Goal: Transaction & Acquisition: Purchase product/service

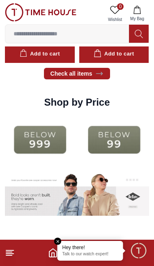
scroll to position [915, 0]
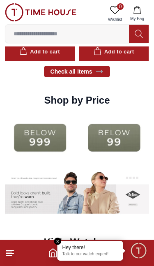
click at [117, 140] on img at bounding box center [114, 137] width 70 height 45
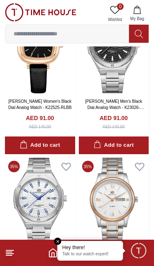
scroll to position [3025, 0]
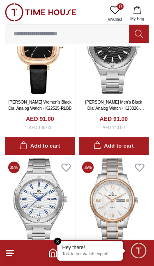
click at [12, 252] on line at bounding box center [9, 252] width 6 height 0
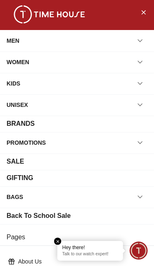
scroll to position [0, 0]
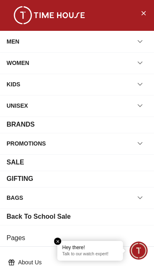
click at [138, 40] on icon "button" at bounding box center [140, 41] width 8 height 8
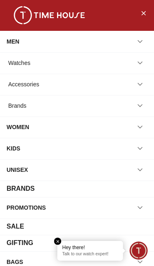
click at [143, 63] on icon "button" at bounding box center [140, 63] width 8 height 8
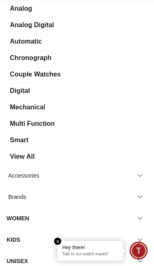
scroll to position [76, 0]
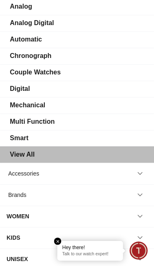
click at [31, 155] on div "View All" at bounding box center [22, 155] width 25 height 10
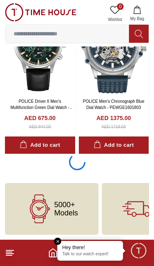
scroll to position [1467, 0]
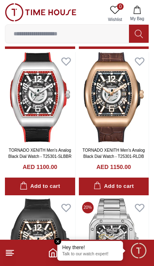
scroll to position [3097, 0]
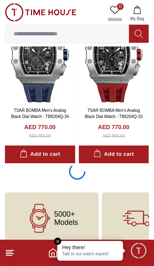
scroll to position [6059, 0]
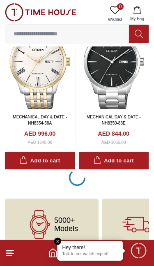
scroll to position [9124, 0]
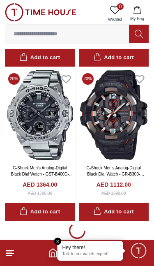
scroll to position [12153, 0]
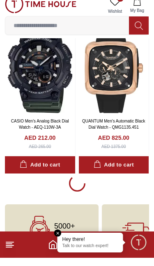
scroll to position [15278, 0]
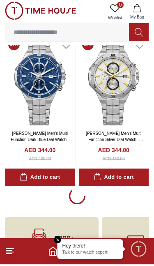
scroll to position [18355, 0]
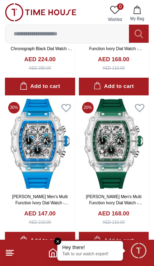
scroll to position [20608, 0]
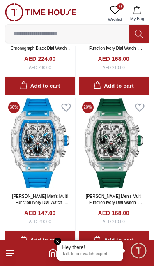
click at [124, 106] on img at bounding box center [114, 143] width 70 height 90
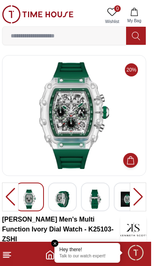
scroll to position [2, 0]
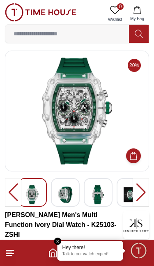
click at [145, 189] on div at bounding box center [141, 192] width 16 height 29
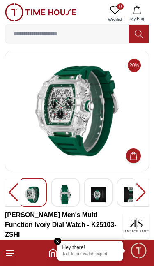
click at [143, 194] on div at bounding box center [141, 192] width 16 height 29
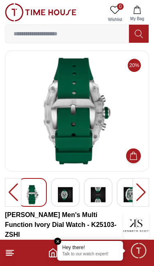
click at [141, 194] on div at bounding box center [141, 192] width 16 height 29
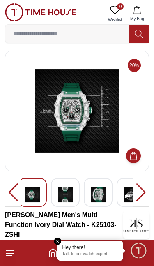
click at [140, 189] on div at bounding box center [141, 192] width 16 height 29
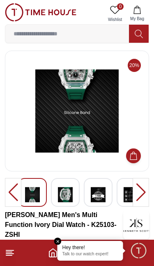
click at [143, 196] on div at bounding box center [141, 192] width 16 height 29
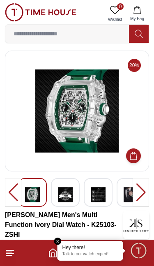
click at [135, 194] on div at bounding box center [141, 192] width 16 height 29
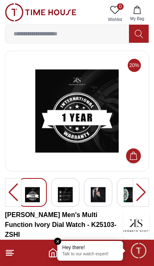
click at [134, 194] on div at bounding box center [141, 192] width 16 height 29
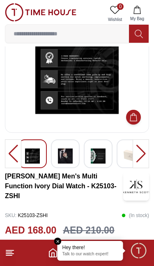
scroll to position [40, 0]
